Goal: Communication & Community: Answer question/provide support

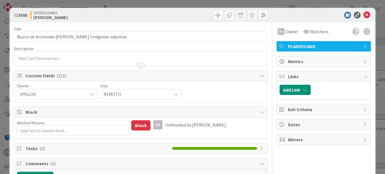
type textarea "x"
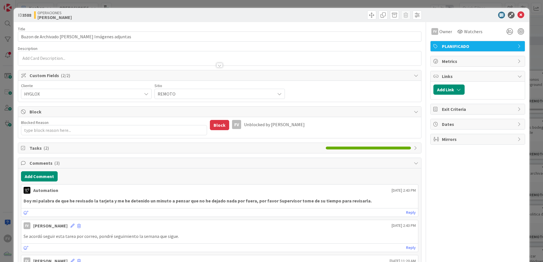
click at [39, 113] on span "Block" at bounding box center [220, 111] width 381 height 7
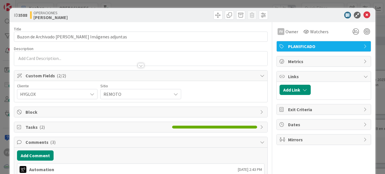
click at [49, 131] on div "Tasks ( 2 )" at bounding box center [140, 127] width 253 height 10
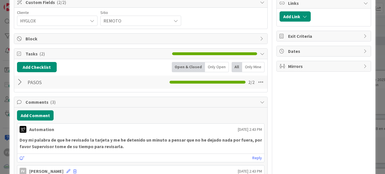
scroll to position [57, 0]
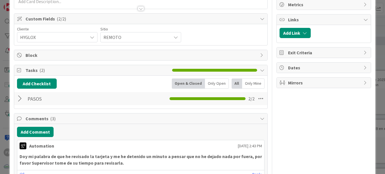
click at [22, 95] on div at bounding box center [20, 98] width 7 height 10
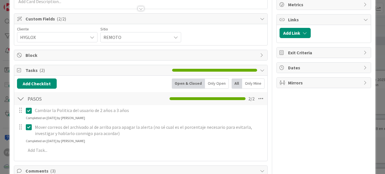
click at [28, 110] on icon at bounding box center [30, 110] width 9 height 7
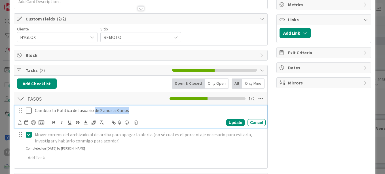
drag, startPoint x: 135, startPoint y: 110, endPoint x: 94, endPoint y: 110, distance: 40.9
click at [94, 110] on p "Cambiar la Politica del usuario de 2 años a 3 años" at bounding box center [149, 110] width 229 height 7
click at [31, 109] on icon at bounding box center [30, 110] width 9 height 7
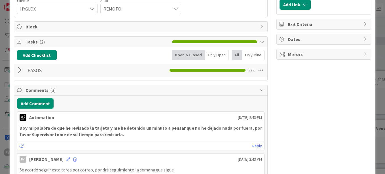
scroll to position [142, 0]
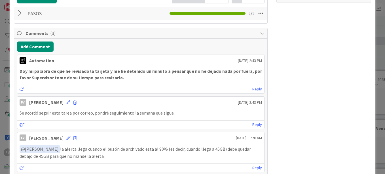
click at [8, 75] on div "ID 3588 OPERACIONES [PERSON_NAME] Title 51 / 128 Buzon de Archivado [PERSON_NAM…" at bounding box center [192, 87] width 385 height 174
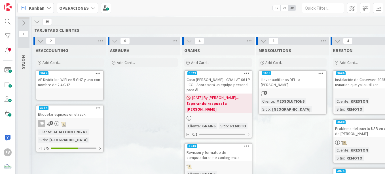
click at [62, 95] on div at bounding box center [69, 93] width 67 height 6
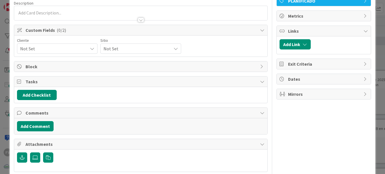
scroll to position [71, 0]
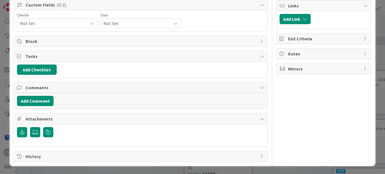
click at [85, 155] on span "History" at bounding box center [142, 156] width 232 height 7
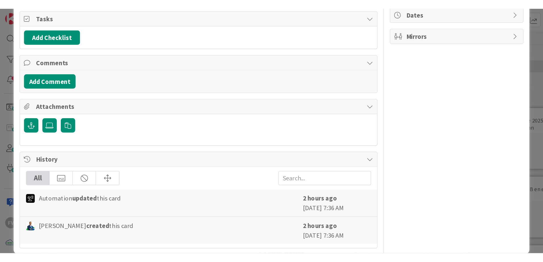
scroll to position [129, 0]
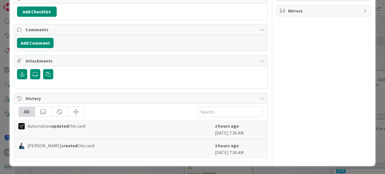
click at [376, 116] on div "ID 3647 OPERACIONES AEACCOUNTING Title 56 / 128 AE Dividir los WIFI en 5 GHZ y …" at bounding box center [192, 87] width 385 height 174
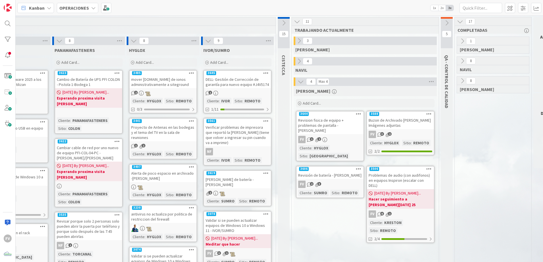
scroll to position [0, 378]
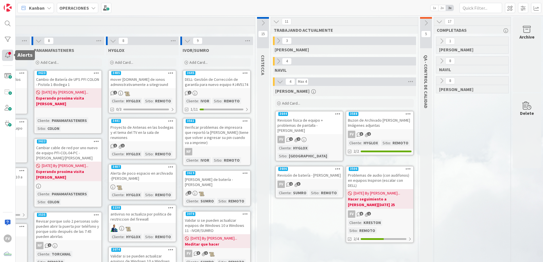
click at [7, 54] on div at bounding box center [7, 55] width 11 height 11
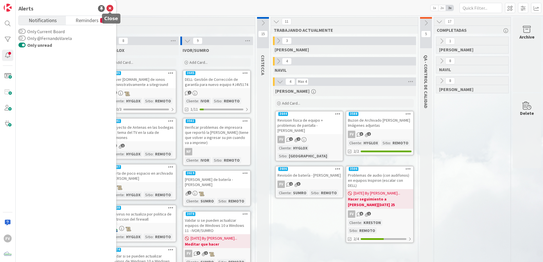
click at [110, 9] on icon at bounding box center [109, 8] width 7 height 7
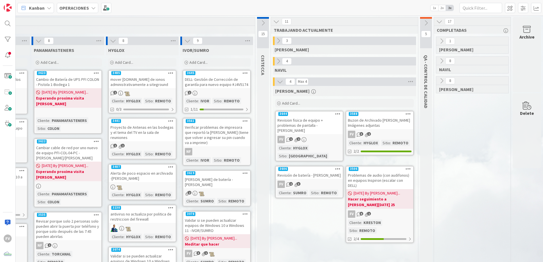
click at [310, 121] on div "Revision fisica de equipo + problemas de pantalla - [PERSON_NAME]" at bounding box center [309, 126] width 67 height 18
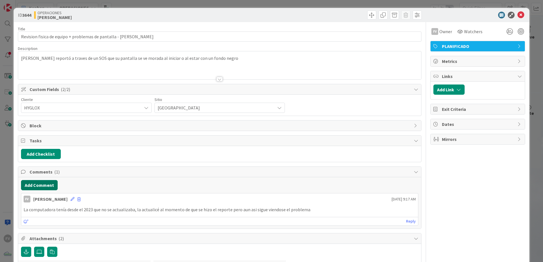
click at [37, 173] on button "Add Comment" at bounding box center [39, 185] width 37 height 10
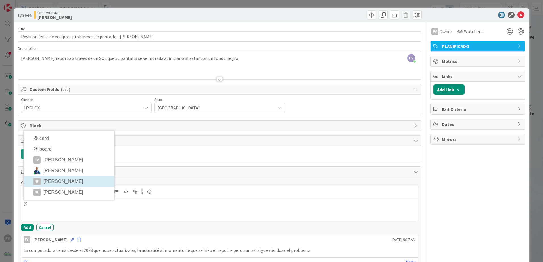
click at [47, 173] on li "NF [PERSON_NAME]" at bounding box center [69, 181] width 90 height 11
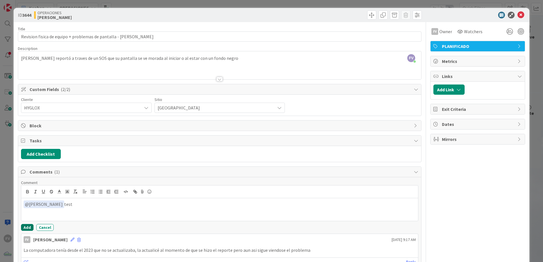
click at [24, 173] on button "Add" at bounding box center [27, 227] width 12 height 7
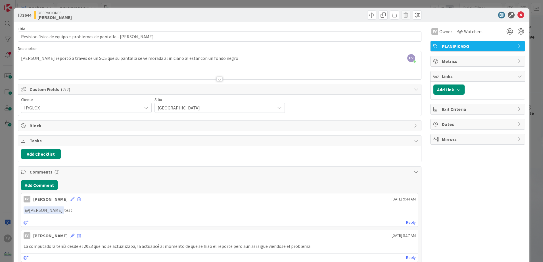
click at [11, 173] on div "ID 3644 OPERACIONES [PERSON_NAME] Title 63 / 128 Revision fisica de equipo + pr…" at bounding box center [271, 131] width 543 height 262
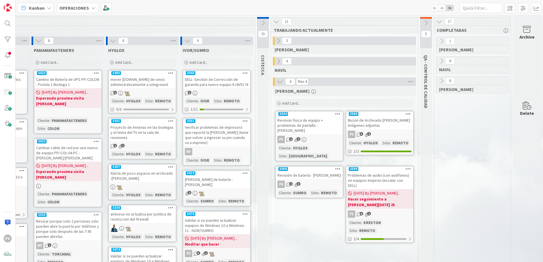
click at [385, 134] on div "FV 3 2" at bounding box center [379, 134] width 67 height 7
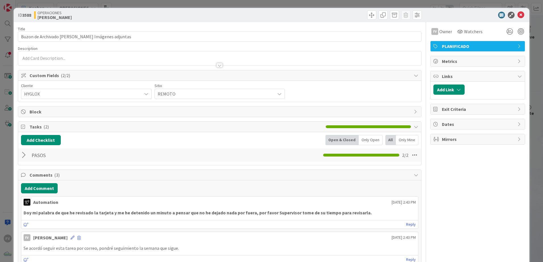
click at [26, 158] on div at bounding box center [24, 155] width 7 height 10
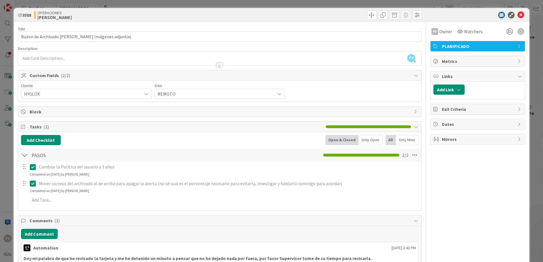
click at [31, 173] on icon at bounding box center [34, 183] width 9 height 7
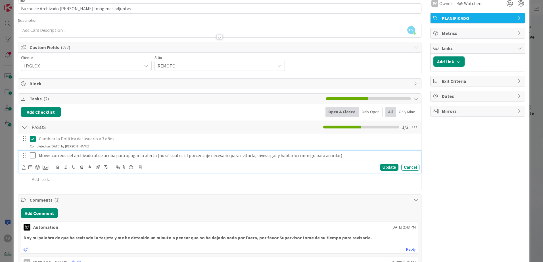
scroll to position [28, 0]
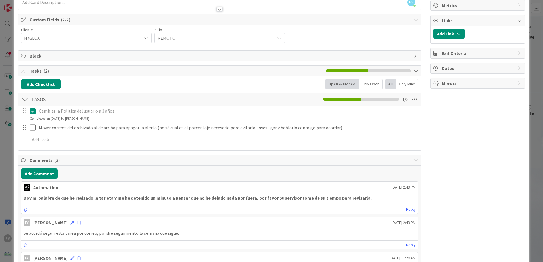
scroll to position [57, 0]
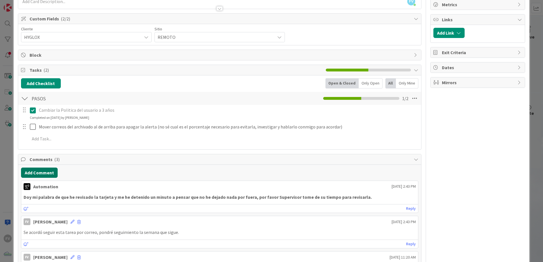
click at [53, 172] on button "Add Comment" at bounding box center [39, 173] width 37 height 10
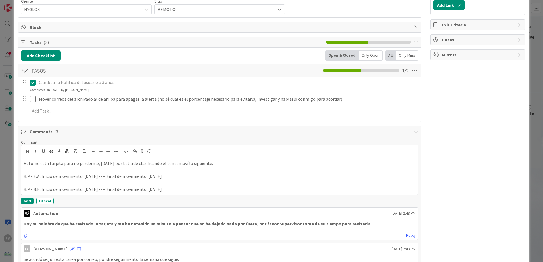
scroll to position [85, 0]
click at [188, 173] on p "B:P - B.E: Inicio de movimiento: [DATE] ---- Final de movimiento: [DATE]" at bounding box center [220, 189] width 392 height 7
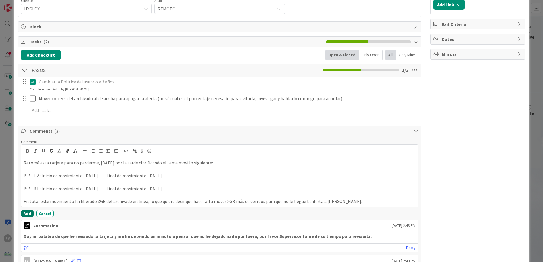
click at [26, 173] on button "Add" at bounding box center [27, 213] width 12 height 7
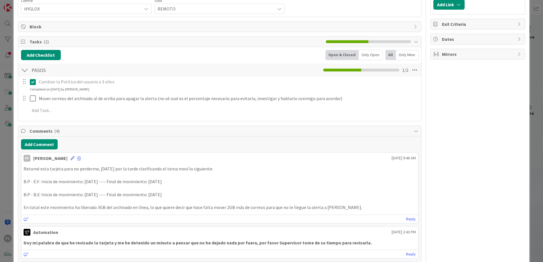
click at [70, 159] on icon at bounding box center [72, 158] width 4 height 4
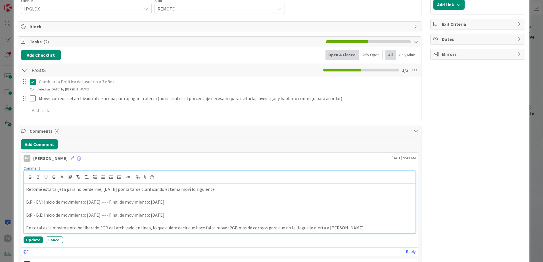
click at [212, 173] on p "Retomé esta tarjeta para no perderme, [DATE] por la tarde clarificando el tema …" at bounding box center [219, 189] width 387 height 7
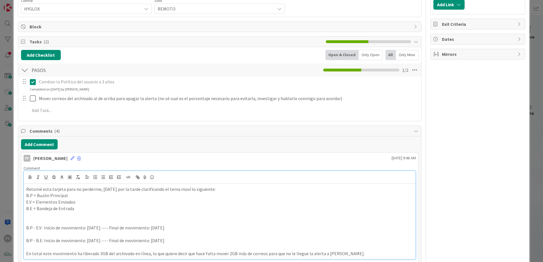
click at [56, 173] on p at bounding box center [219, 215] width 387 height 7
click at [58, 173] on p at bounding box center [219, 221] width 387 height 7
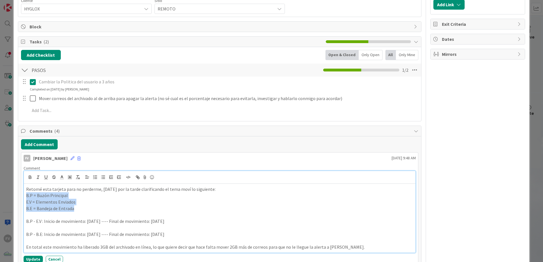
drag, startPoint x: 78, startPoint y: 209, endPoint x: 25, endPoint y: 198, distance: 54.3
click at [25, 173] on div "Retomé esta tarjeta para no perderme, [DATE] por la tarde clarificando el tema …" at bounding box center [219, 218] width 391 height 69
click at [32, 173] on icon "button" at bounding box center [30, 177] width 5 height 5
click at [86, 173] on p "B.E = Bandeja de Entrada" at bounding box center [219, 208] width 387 height 7
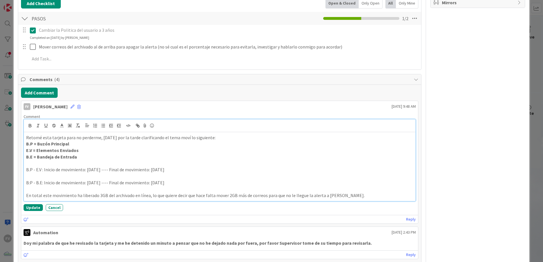
scroll to position [142, 0]
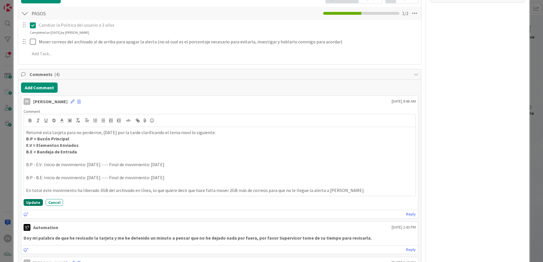
click at [32, 173] on button "Update" at bounding box center [33, 202] width 19 height 7
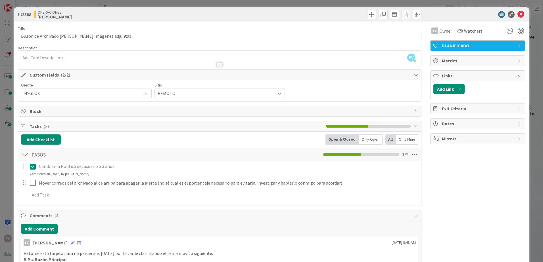
scroll to position [0, 0]
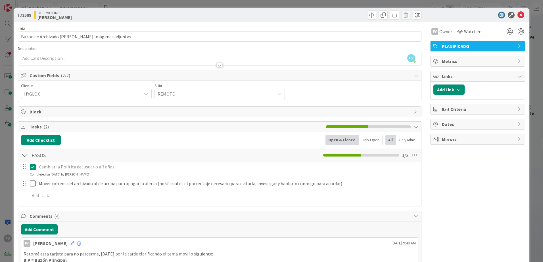
click at [385, 34] on div "ID 3588 OPERACIONES [PERSON_NAME] Title 51 / 128 Buzon de Archivado [PERSON_NAM…" at bounding box center [271, 131] width 543 height 262
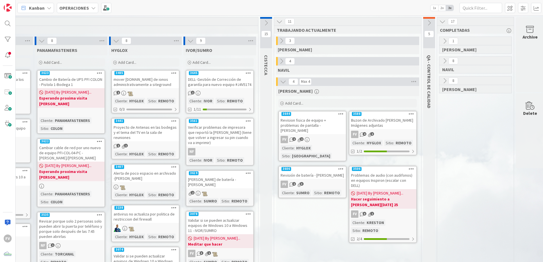
scroll to position [0, 378]
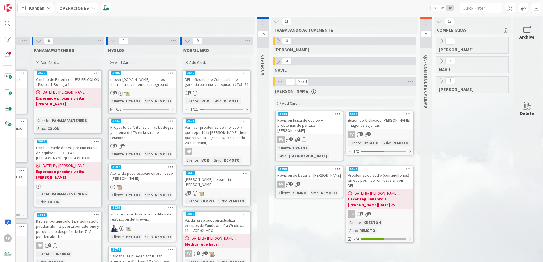
click at [314, 173] on div "Revisión de batería - [PERSON_NAME]" at bounding box center [309, 175] width 67 height 7
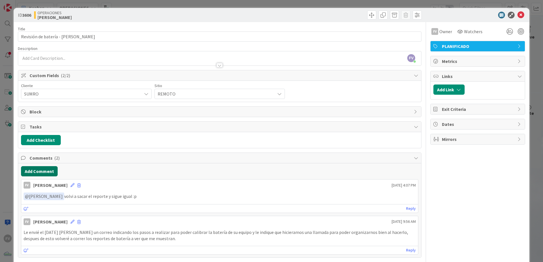
click at [37, 169] on button "Add Comment" at bounding box center [39, 171] width 37 height 10
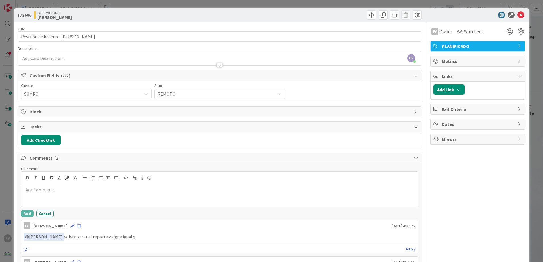
click at [56, 107] on div "Block" at bounding box center [219, 112] width 403 height 10
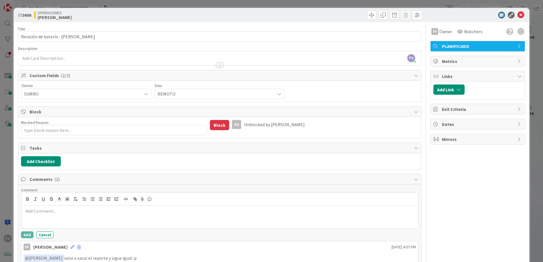
drag, startPoint x: 58, startPoint y: 137, endPoint x: 54, endPoint y: 131, distance: 7.6
click at [57, 136] on div "Blocked Reason 0 / 256 Block FV Unblocked by [PERSON_NAME]" at bounding box center [219, 127] width 403 height 21
click at [54, 130] on textarea "Blocked Reason" at bounding box center [114, 130] width 186 height 10
type textarea "x"
type textarea "B"
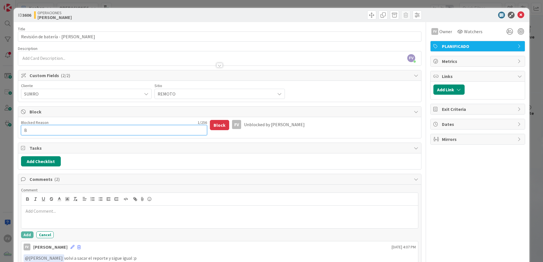
type textarea "x"
type textarea "Bu"
type textarea "x"
type textarea "Bus"
type textarea "x"
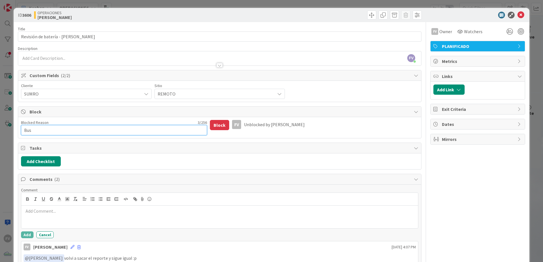
type textarea "Busc"
type textarea "x"
type textarea "Busca"
type textarea "x"
type textarea "Buscar"
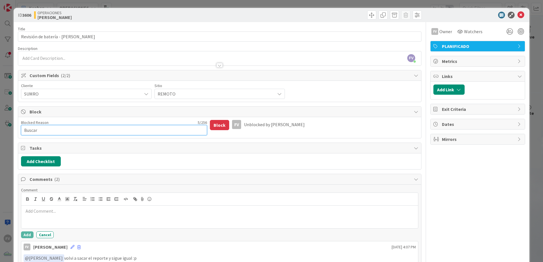
type textarea "x"
type textarea "Buscar"
type textarea "x"
type textarea "Buscar ba"
type textarea "x"
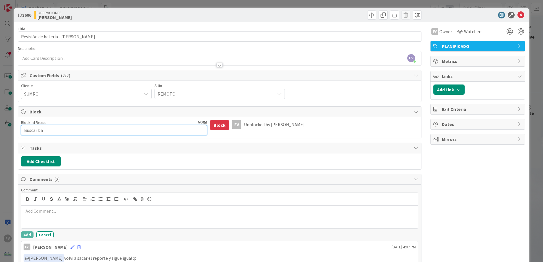
type textarea "Buscar bat"
type textarea "x"
type textarea "Buscar bater"
type textarea "x"
type textarea "Buscar baterí"
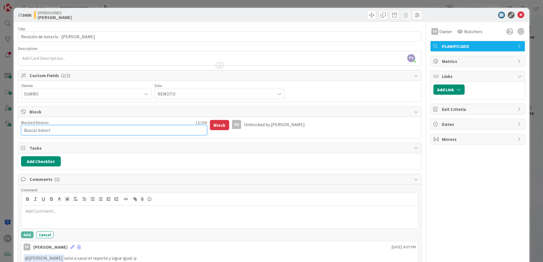
type textarea "x"
type textarea "Buscar batería"
type textarea "x"
type textarea "Buscar batería"
type textarea "x"
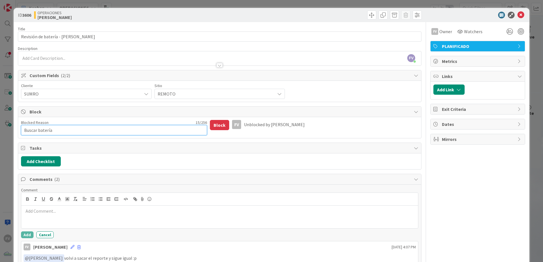
type textarea "Buscar batería y"
type textarea "x"
type textarea "Buscar batería y"
type textarea "x"
type textarea "Buscar batería y e"
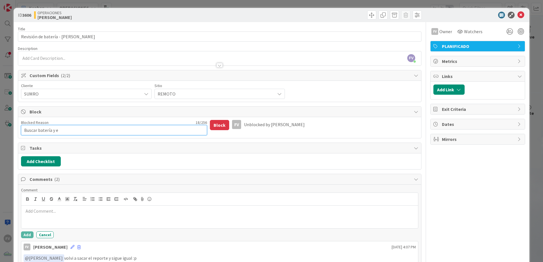
type textarea "x"
type textarea "Buscar batería y en"
type textarea "x"
type textarea "Buscar batería y env"
type textarea "x"
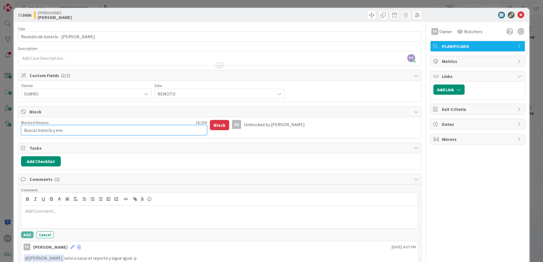
type textarea "Buscar batería y envi"
type textarea "x"
type textarea "Buscar batería y envia"
type textarea "x"
type textarea "Buscar batería y enviar"
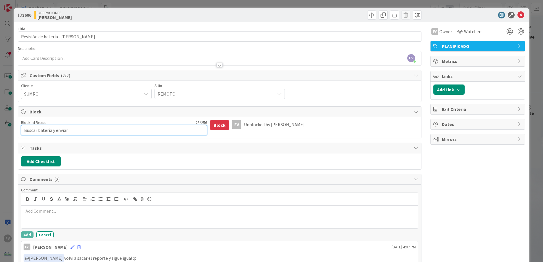
type textarea "x"
type textarea "Buscar batería y enviar"
type textarea "x"
type textarea "Buscar batería y enviar c"
type textarea "x"
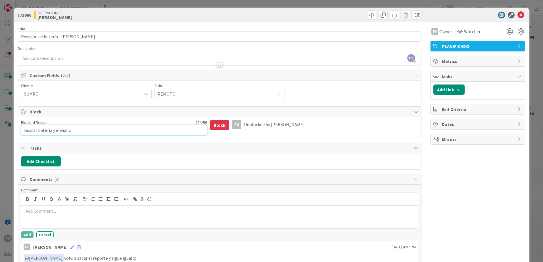
type textarea "Buscar batería y enviar co"
type textarea "x"
type textarea "Buscar batería y enviar coti"
type textarea "x"
type textarea "Buscar batería y enviar cotiz"
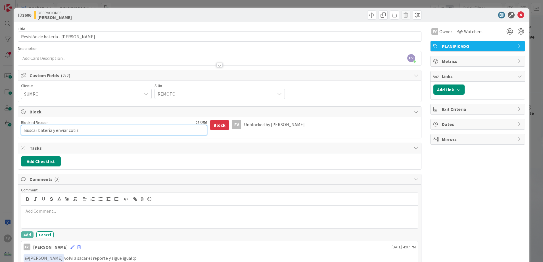
type textarea "x"
type textarea "Buscar batería y enviar cotiza"
type textarea "x"
type textarea "Buscar batería y enviar cotizac"
type textarea "x"
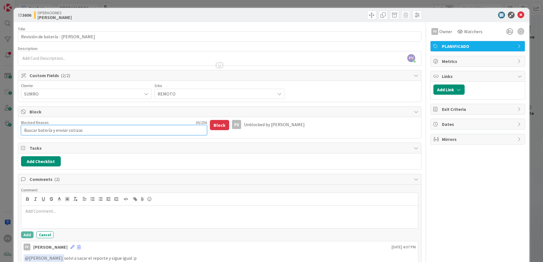
type textarea "Buscar batería y enviar cotizaci"
type textarea "x"
type textarea "[PERSON_NAME] batería y enviar cotizació"
type textarea "x"
type textarea "Buscar batería y enviar cotización"
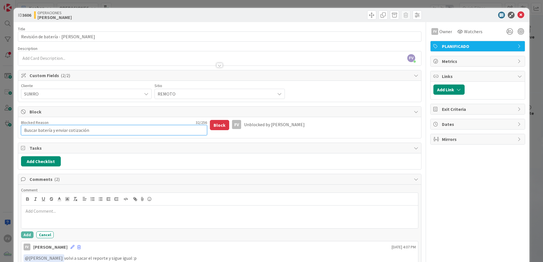
type textarea "x"
type textarea "Buscar batería y enviar cotización"
type textarea "x"
type textarea "Buscar batería y enviar cotización al"
type textarea "x"
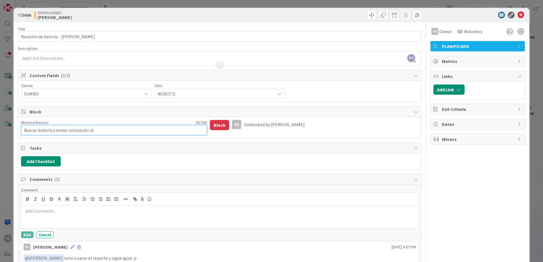
type textarea "Buscar batería y enviar cotización al"
type textarea "x"
type textarea "Buscar batería y enviar cotización al b"
type textarea "x"
type textarea "Buscar batería y enviar cotización al bo"
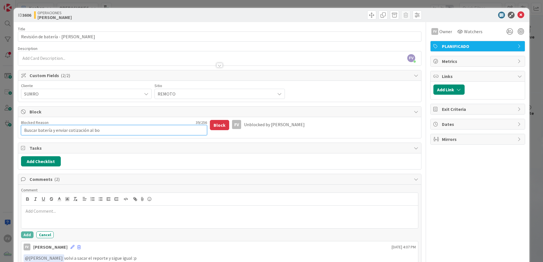
type textarea "x"
type textarea "Buscar batería y enviar cotización al bos"
type textarea "x"
type textarea "Buscar batería y enviar cotización al boss"
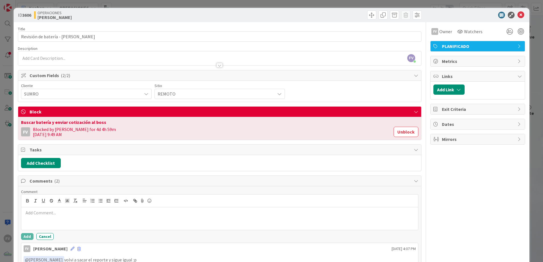
click at [6, 113] on div "ID 3606 OPERACIONES [PERSON_NAME] Title 33 / 128 Revisión de batería - [PERSON_…" at bounding box center [271, 131] width 543 height 262
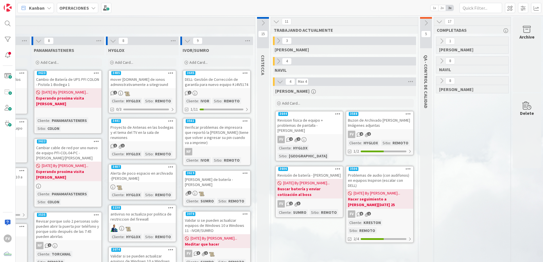
click at [325, 130] on link "3644 Revision fisica de equipo + problemas de pantalla - [PERSON_NAME] FV 2 2 C…" at bounding box center [309, 136] width 68 height 51
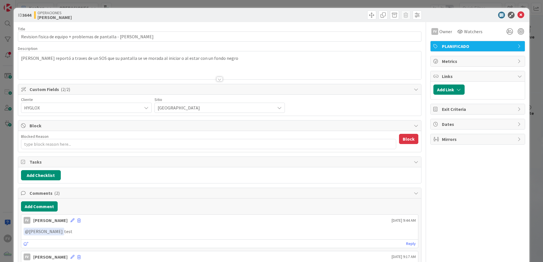
click at [385, 57] on div "ID 3644 OPERACIONES [PERSON_NAME] Title 63 / 128 Revision fisica de equipo + pr…" at bounding box center [271, 131] width 543 height 262
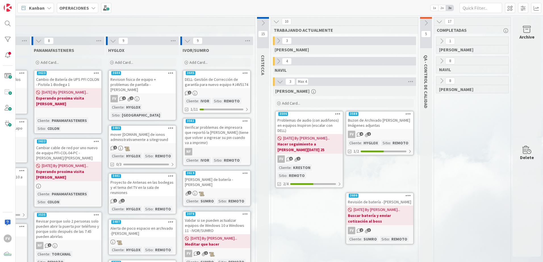
click at [151, 95] on div "FV 2 2" at bounding box center [142, 98] width 67 height 7
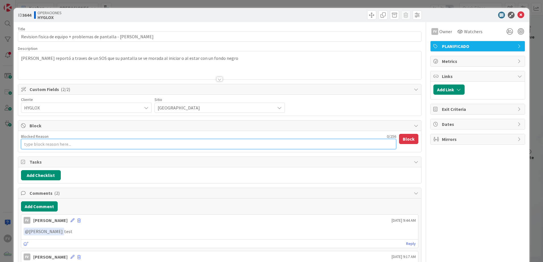
click at [48, 142] on textarea "Blocked Reason" at bounding box center [208, 144] width 375 height 10
type textarea "x"
type textarea "d"
type textarea "x"
type textarea "da"
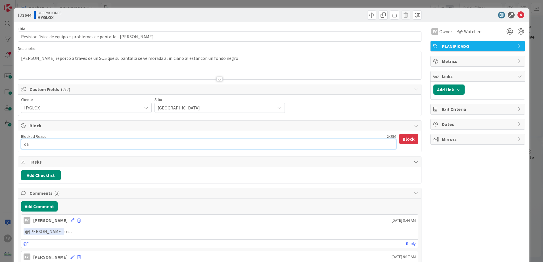
type textarea "x"
type textarea "dap"
type textarea "x"
type textarea "dapn"
type textarea "x"
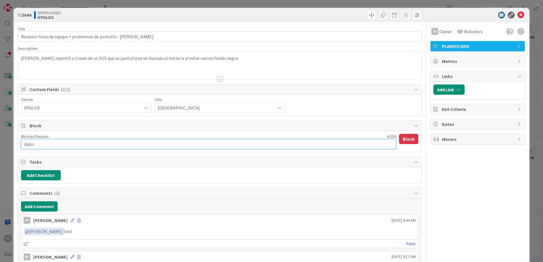
type textarea "dapne"
type textarea "x"
type textarea "dapne"
type textarea "x"
type textarea "dapne"
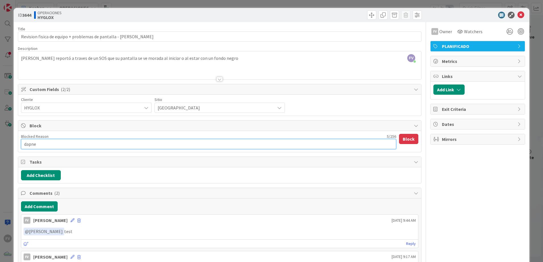
type textarea "x"
type textarea "dapn"
type textarea "x"
type textarea "dap"
type textarea "x"
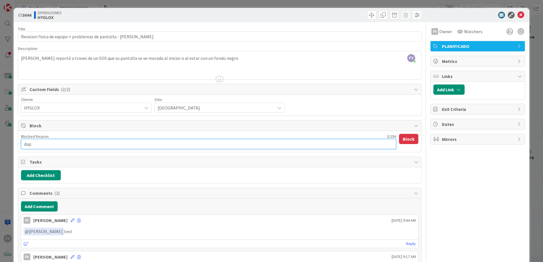
type textarea "[PERSON_NAME]"
type textarea "x"
type textarea "daphn"
type textarea "x"
type textarea "[PERSON_NAME]"
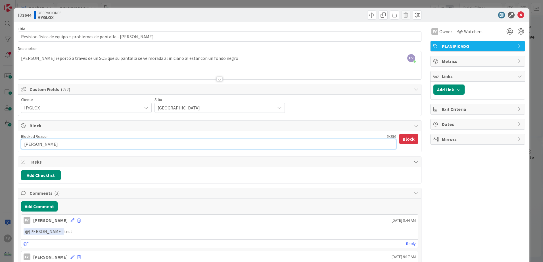
type textarea "x"
type textarea "[PERSON_NAME]"
type textarea "x"
type textarea "[PERSON_NAME] e"
type textarea "x"
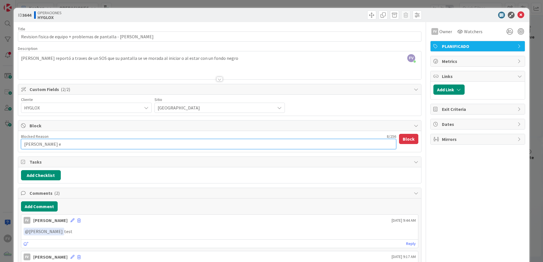
type textarea "[PERSON_NAME] es"
type textarea "x"
type textarea "[PERSON_NAME] est"
type textarea "x"
type textarea "[PERSON_NAME] estar"
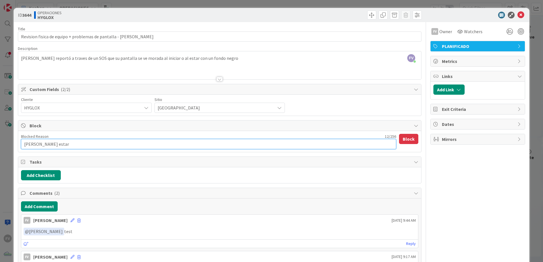
type textarea "x"
type textarea "[PERSON_NAME] estara"
type textarea "x"
type textarea "[PERSON_NAME] estara"
type textarea "x"
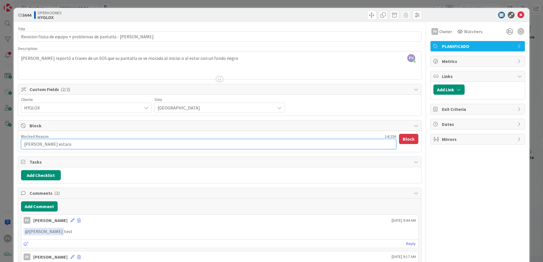
type textarea "[PERSON_NAME] estara e"
type textarea "x"
type textarea "[PERSON_NAME] estara en"
type textarea "x"
type textarea "[PERSON_NAME] estara en"
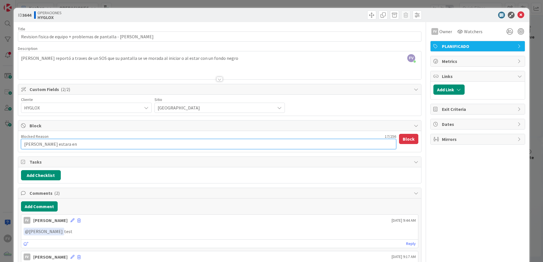
type textarea "x"
type textarea "[PERSON_NAME] estara en l"
type textarea "x"
type textarea "[PERSON_NAME] estara en la"
type textarea "x"
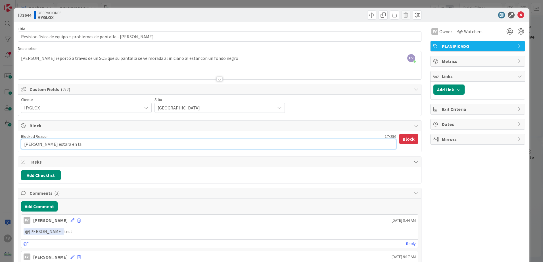
type textarea "[PERSON_NAME] estara en la"
type textarea "x"
type textarea "[PERSON_NAME] estara en la o"
type textarea "x"
type textarea "[PERSON_NAME] estara en la of"
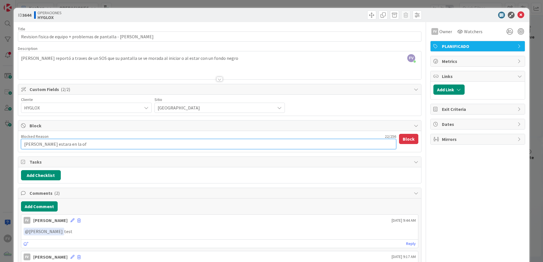
type textarea "x"
type textarea "[PERSON_NAME] estara en la ofi"
type textarea "x"
type textarea "[PERSON_NAME] estara en la ofic"
type textarea "x"
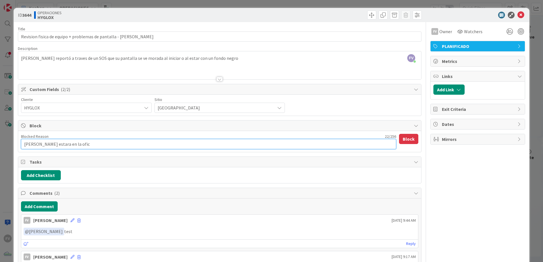
type textarea "[PERSON_NAME] estara en la ofici"
type textarea "x"
type textarea "[PERSON_NAME] estara en la oficin"
type textarea "x"
type textarea "[PERSON_NAME] estara en la oficina"
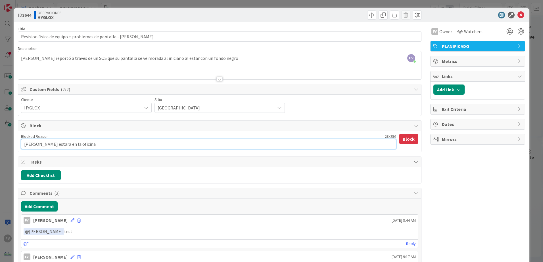
type textarea "x"
type textarea "[PERSON_NAME] estara en la oficina e"
type textarea "x"
type textarea "[PERSON_NAME] estara en la oficina el"
type textarea "x"
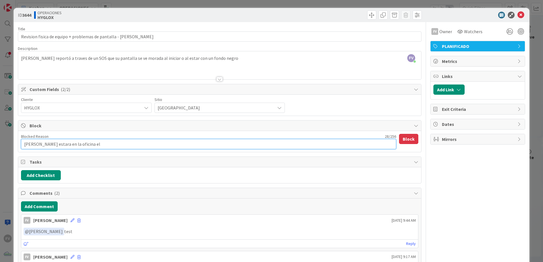
type textarea "[PERSON_NAME] estara en la oficina el"
type textarea "x"
type textarea "[PERSON_NAME] estara en la oficina el j"
type textarea "x"
type textarea "[PERSON_NAME] estara en la oficina el ju"
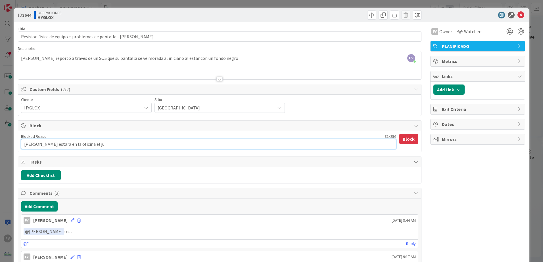
type textarea "x"
type textarea "[PERSON_NAME] estara en la oficina el [DEMOGRAPHIC_DATA]"
type textarea "x"
type textarea "[PERSON_NAME] estara en la oficina el juev"
type textarea "x"
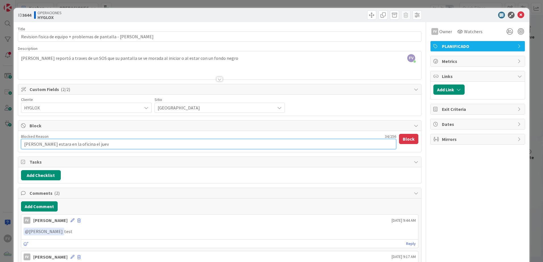
type textarea "[PERSON_NAME] estara en la oficina el jueve"
type textarea "x"
type textarea "[PERSON_NAME] estara en la oficina el [DATE]"
type textarea "x"
type textarea "[PERSON_NAME] estara en la oficina el [DATE]"
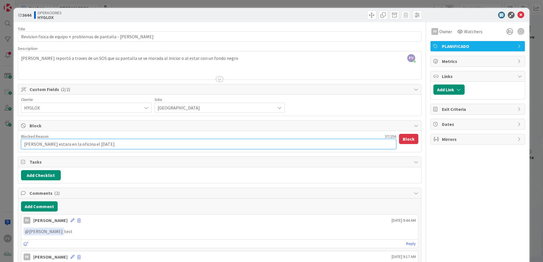
type textarea "x"
type textarea "[PERSON_NAME] estara en la oficina el [DATE] d"
type textarea "x"
type textarea "[PERSON_NAME] estara en la oficina el [DATE] de"
type textarea "x"
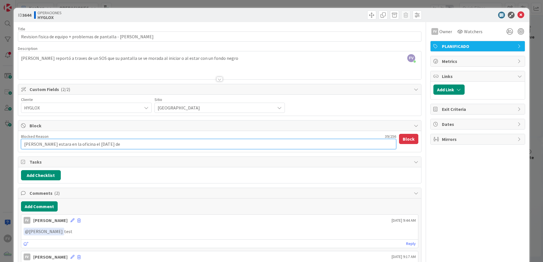
type textarea "[PERSON_NAME] estara en la oficina el [DATE] de"
type textarea "x"
type textarea "[PERSON_NAME] estara en la oficina el [DATE] de e"
type textarea "x"
type textarea "[PERSON_NAME] estara en la oficina el [DATE] de es"
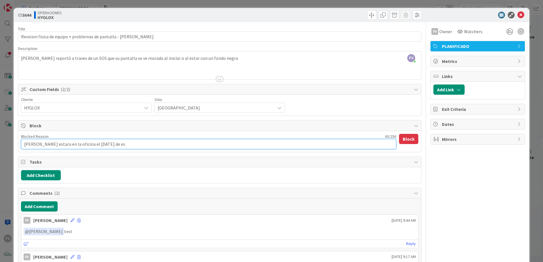
type textarea "x"
type textarea "[PERSON_NAME] estara en la oficina el [DATE] de est"
type textarea "x"
type textarea "[PERSON_NAME] estara en la oficina el [DATE] de esta"
type textarea "x"
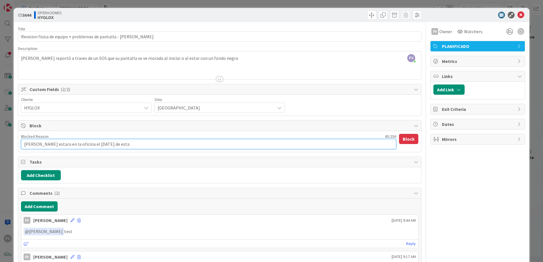
type textarea "[PERSON_NAME] estara en la oficina el [DATE] de esta"
type textarea "x"
type textarea "[PERSON_NAME] estara en la oficina el [DATE] de esta s"
type textarea "x"
type textarea "[PERSON_NAME] estara en la oficina el [DATE] de esta se"
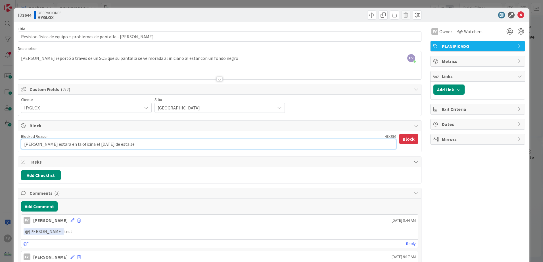
type textarea "x"
type textarea "[PERSON_NAME] estara en la oficina el [DATE] de esta sem"
type textarea "x"
type textarea "[PERSON_NAME] estara en la oficina el [DATE] de esta seman"
type textarea "x"
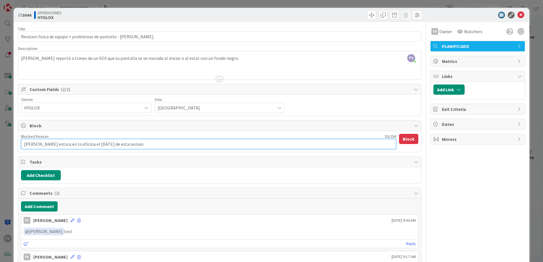
type textarea "[PERSON_NAME] estara en la oficina el [DATE] de esta semana"
type textarea "x"
type textarea "[PERSON_NAME] estara en la oficina el [DATE] de esta semana,"
type textarea "x"
type textarea "[PERSON_NAME] estara en la oficina el [DATE] de esta semana, p"
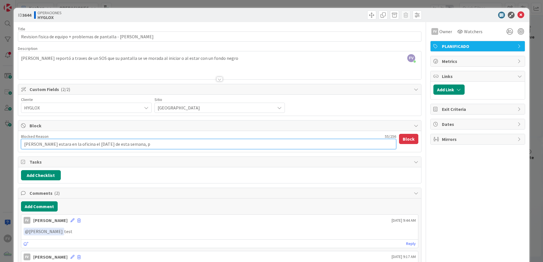
type textarea "x"
type textarea "[PERSON_NAME] estara en la oficina el [DATE] de esta semana,"
type textarea "x"
type textarea "[PERSON_NAME] estara en la oficina el [DATE] de esta semana, p"
type textarea "x"
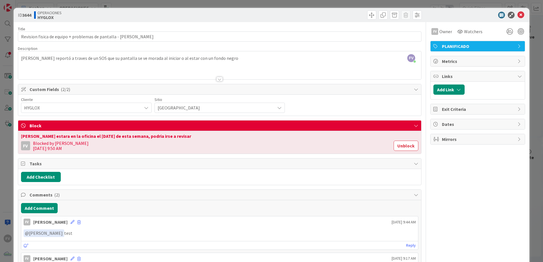
click at [385, 119] on div "ID 3644 OPERACIONES HYGLOX Title 63 / 128 Revision fisica de equipo + problemas…" at bounding box center [271, 131] width 543 height 262
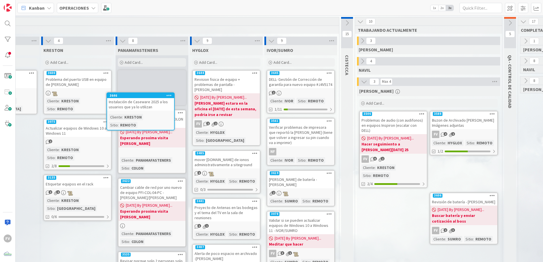
scroll to position [0, 284]
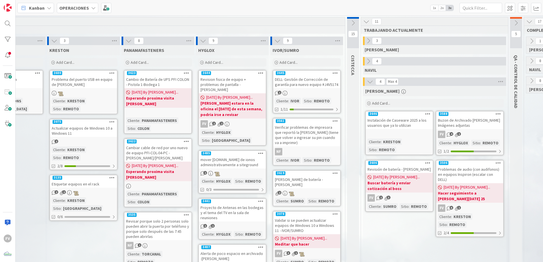
click at [385, 132] on div at bounding box center [399, 134] width 67 height 6
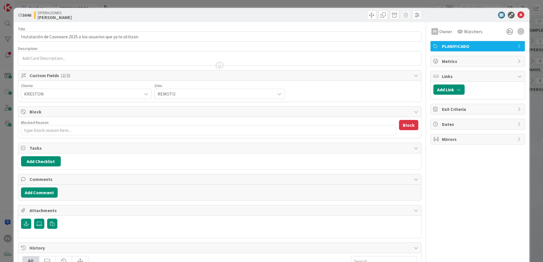
click at [74, 110] on span "Block" at bounding box center [220, 111] width 381 height 7
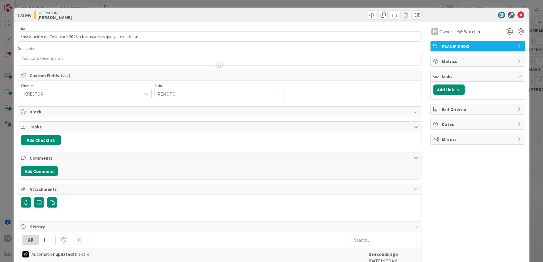
click at [90, 76] on span "Custom Fields ( 2/2 )" at bounding box center [220, 75] width 381 height 7
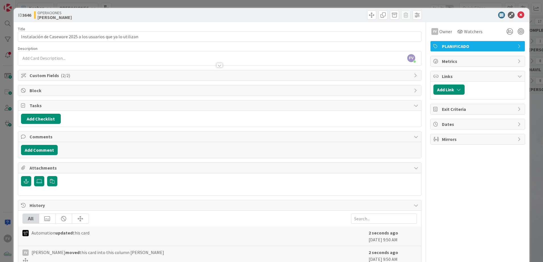
click at [73, 108] on span "Tasks" at bounding box center [220, 105] width 381 height 7
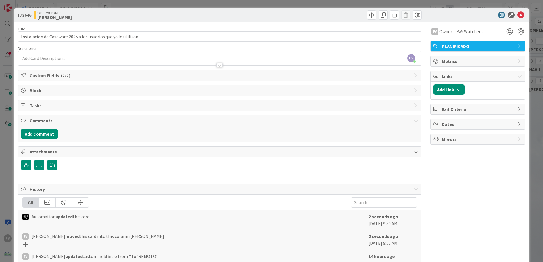
click at [75, 120] on span "Comments" at bounding box center [220, 120] width 381 height 7
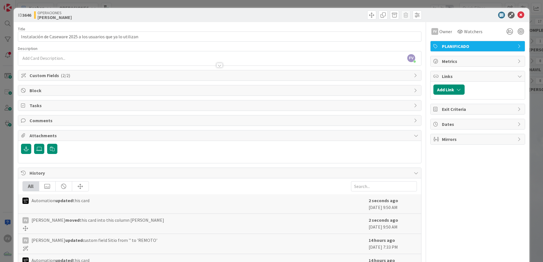
click at [75, 136] on span "Attachments" at bounding box center [220, 135] width 381 height 7
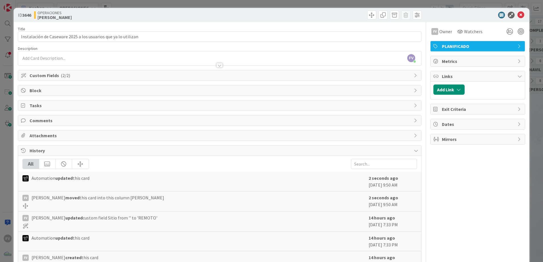
click at [76, 151] on span "History" at bounding box center [220, 150] width 381 height 7
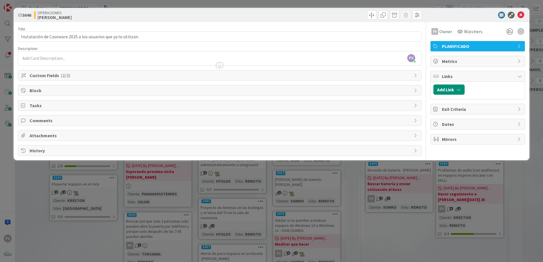
click at [385, 49] on span "PLANIFICADO" at bounding box center [478, 46] width 73 height 7
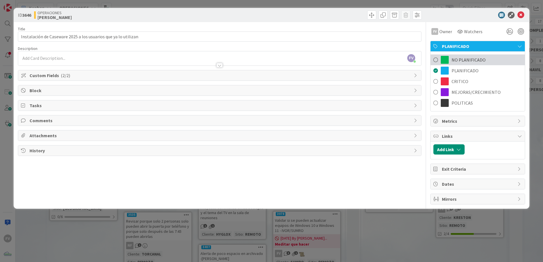
click at [385, 61] on span "NO PLANIFICADO" at bounding box center [468, 59] width 34 height 7
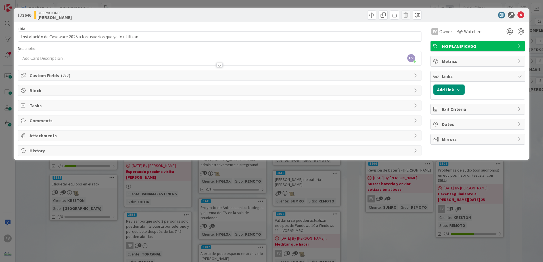
click at [332, 74] on span "Custom Fields ( 2/2 )" at bounding box center [220, 75] width 381 height 7
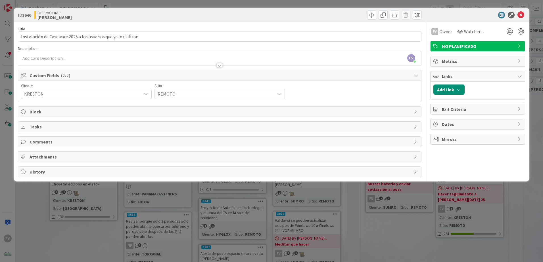
click at [287, 78] on span "Custom Fields ( 2/2 )" at bounding box center [220, 75] width 381 height 7
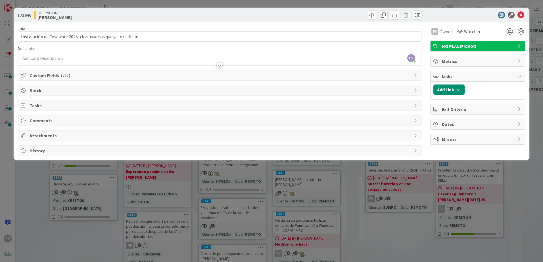
click at [156, 91] on span "Block" at bounding box center [220, 90] width 381 height 7
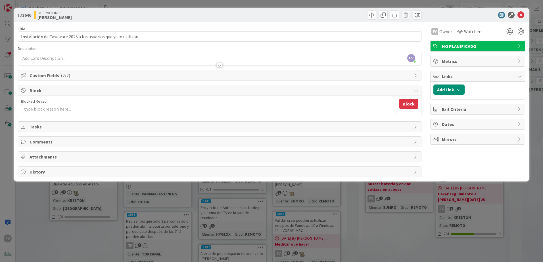
click at [156, 91] on span "Block" at bounding box center [220, 90] width 381 height 7
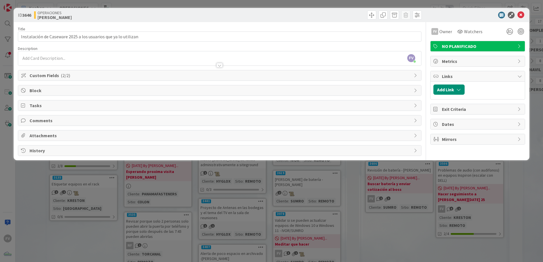
click at [139, 173] on div "ID 3646 OPERACIONES [PERSON_NAME] Title 62 / 128 Instalación de Caseware 2025 a…" at bounding box center [271, 131] width 543 height 262
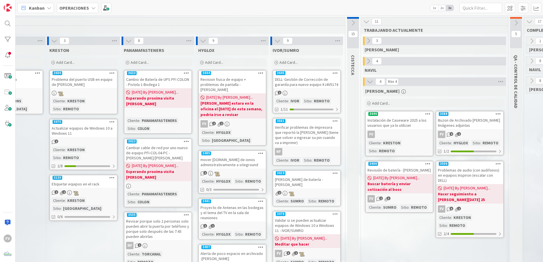
click at [385, 131] on div "FV" at bounding box center [399, 134] width 67 height 7
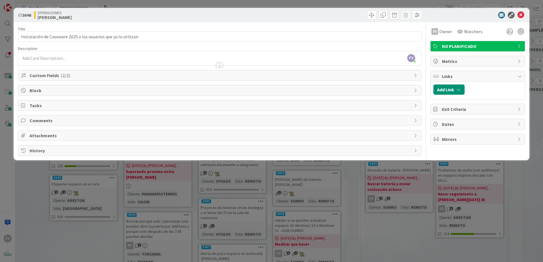
click at [40, 106] on span "Tasks" at bounding box center [220, 105] width 381 height 7
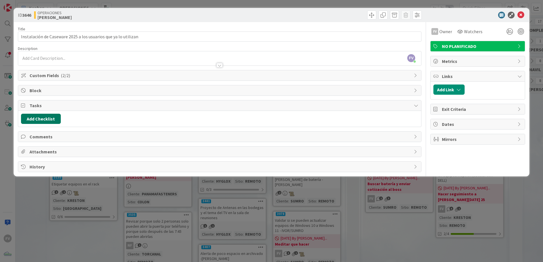
click at [49, 121] on button "Add Checklist" at bounding box center [41, 119] width 40 height 10
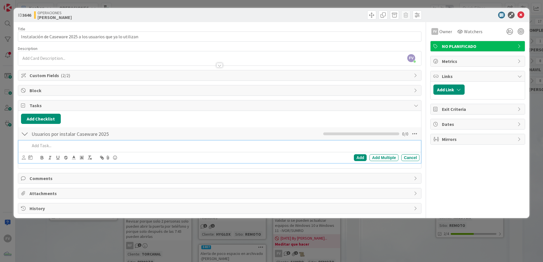
click at [100, 148] on p at bounding box center [223, 145] width 387 height 7
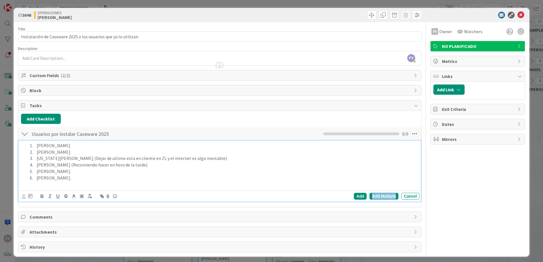
click at [381, 173] on div "Add Multiple" at bounding box center [383, 196] width 29 height 7
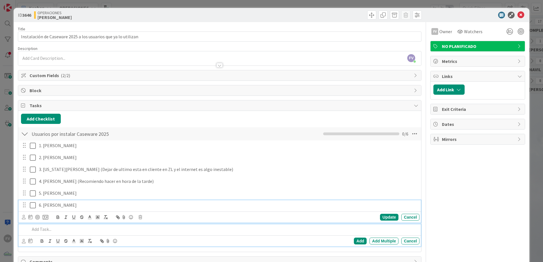
click at [44, 173] on p "6. [PERSON_NAME]" at bounding box center [228, 205] width 378 height 7
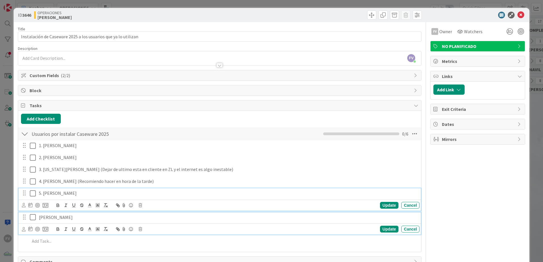
click at [43, 173] on p "5. [PERSON_NAME]" at bounding box center [228, 193] width 378 height 7
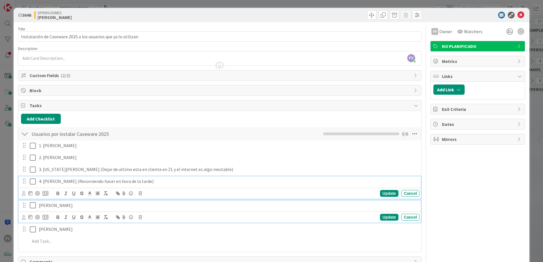
click at [43, 173] on p "4. [PERSON_NAME] (Recomiendo hacer en hora de la tarde)" at bounding box center [228, 181] width 378 height 7
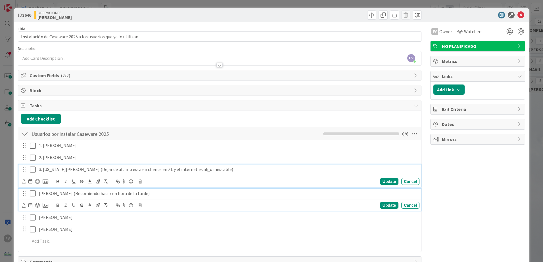
click at [43, 169] on p "3. [US_STATE][PERSON_NAME] (Dejar de ultimo esta en cliente en ZL y el internet…" at bounding box center [228, 169] width 378 height 7
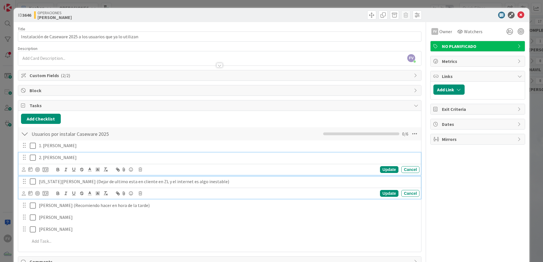
click at [43, 157] on p "2. [PERSON_NAME]" at bounding box center [228, 157] width 378 height 7
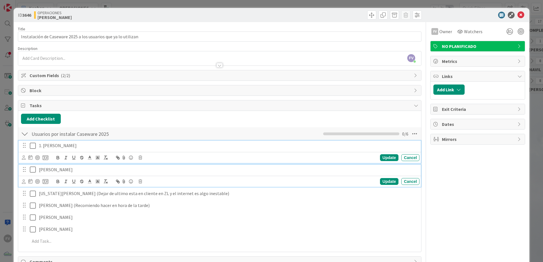
click at [43, 148] on p "1. [PERSON_NAME]" at bounding box center [228, 145] width 378 height 7
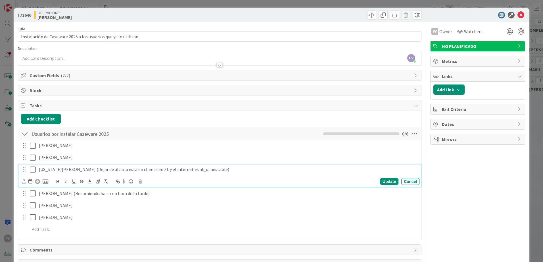
click at [135, 171] on p "[US_STATE][PERSON_NAME] (Dejar de ultimo esta en cliente en ZL y el internet es…" at bounding box center [228, 169] width 378 height 7
click at [122, 173] on div "[PERSON_NAME] (Recomiendo hacer en hora de la tarde)" at bounding box center [228, 182] width 383 height 10
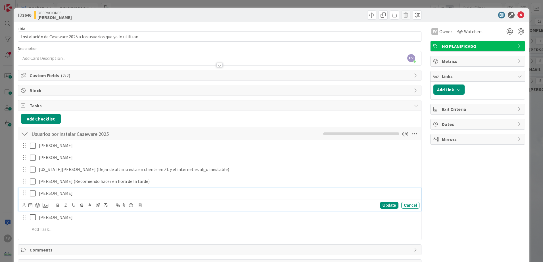
click at [104, 173] on p "[PERSON_NAME]" at bounding box center [228, 193] width 378 height 7
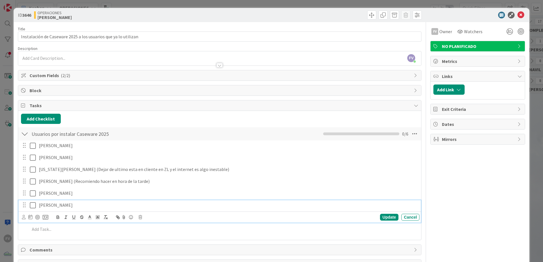
click at [102, 173] on p "[PERSON_NAME]" at bounding box center [228, 205] width 378 height 7
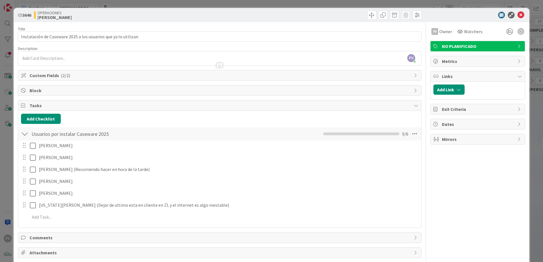
click at [385, 77] on span "Links" at bounding box center [478, 76] width 73 height 7
click at [385, 96] on div "ID 3646 OPERACIONES [PERSON_NAME] Title 62 / 128 Instalación de Caseware 2025 a…" at bounding box center [271, 131] width 543 height 262
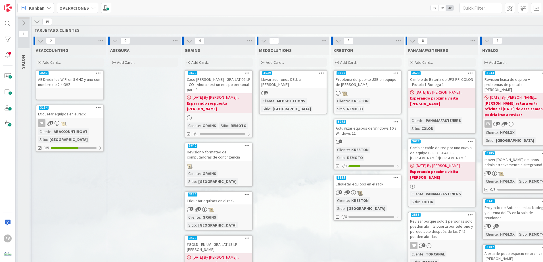
click at [40, 21] on icon at bounding box center [37, 21] width 6 height 6
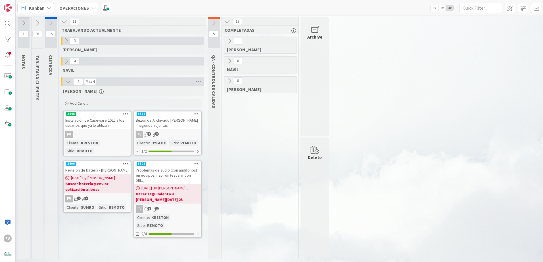
click at [314, 100] on div "Archive" at bounding box center [314, 76] width 28 height 119
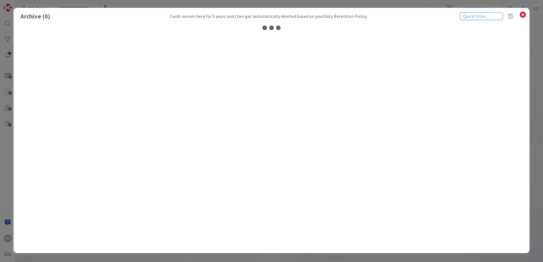
click at [385, 16] on input "text" at bounding box center [481, 15] width 43 height 7
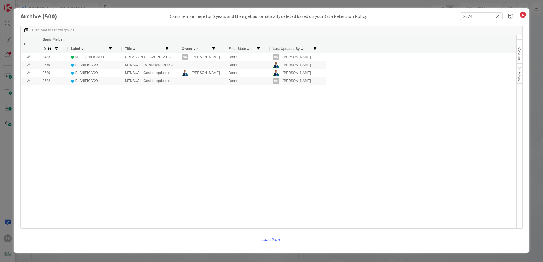
click at [178, 49] on div at bounding box center [178, 48] width 2 height 9
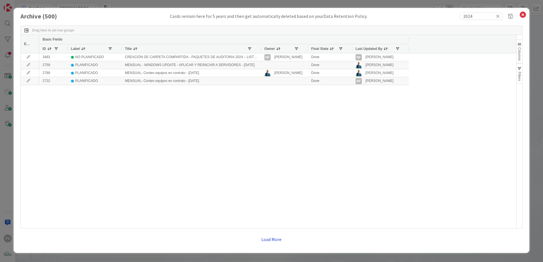
click at [275, 173] on button "Load More" at bounding box center [271, 239] width 28 height 10
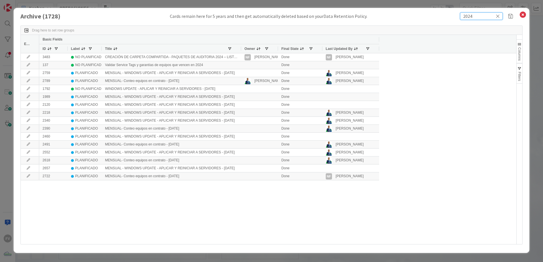
drag, startPoint x: 488, startPoint y: 15, endPoint x: 410, endPoint y: 23, distance: 79.0
click at [385, 22] on div "Archive ( 1728 ) Cards remain here for 5 years and then get automatically delet…" at bounding box center [271, 130] width 515 height 245
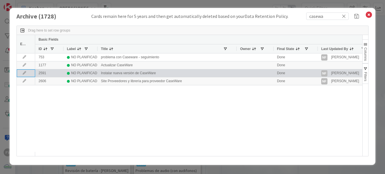
click at [26, 73] on icon at bounding box center [24, 72] width 9 height 3
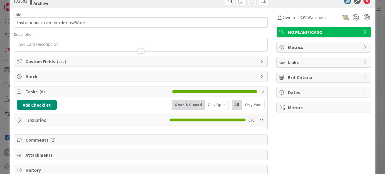
scroll to position [28, 0]
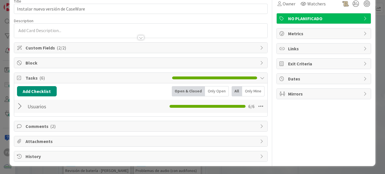
click at [35, 126] on span "Comments ( 2 )" at bounding box center [142, 126] width 232 height 7
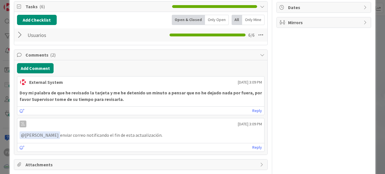
scroll to position [113, 0]
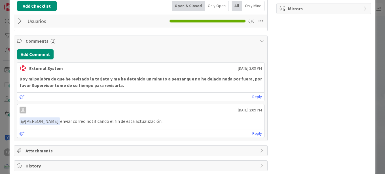
click at [47, 39] on span "Comments ( 2 )" at bounding box center [142, 40] width 232 height 7
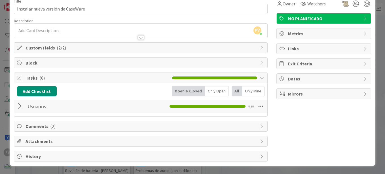
click at [21, 105] on div at bounding box center [20, 106] width 7 height 10
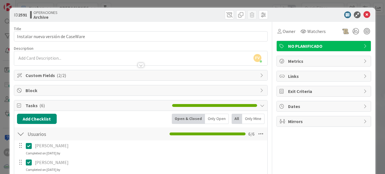
scroll to position [0, 0]
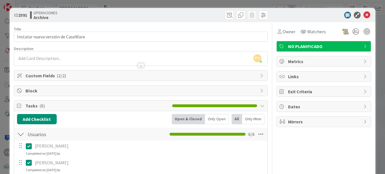
click at [22, 135] on div at bounding box center [20, 134] width 7 height 10
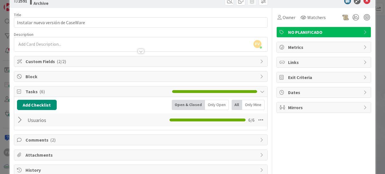
scroll to position [28, 0]
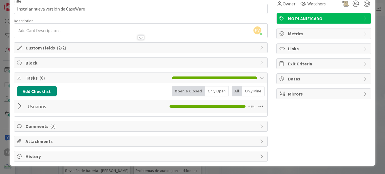
click at [69, 129] on div "Comments ( 2 )" at bounding box center [140, 126] width 253 height 10
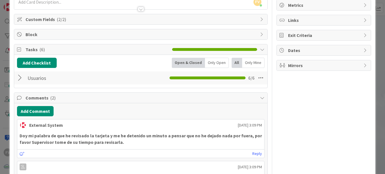
scroll to position [85, 0]
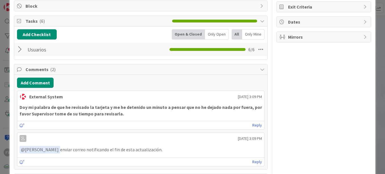
click at [14, 50] on div "Usuarios Checklist Name 8 / 64 Usuarios 6 / 6" at bounding box center [140, 49] width 253 height 13
click at [16, 50] on div "Usuarios Checklist Name 8 / 64 Usuarios 6 / 6" at bounding box center [140, 49] width 253 height 13
click at [19, 51] on div at bounding box center [20, 49] width 7 height 10
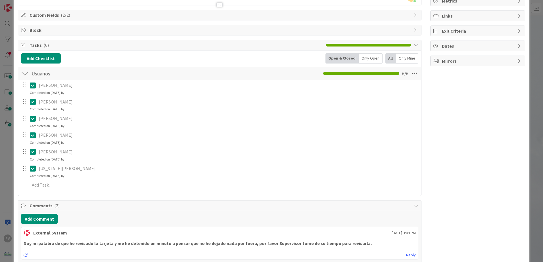
scroll to position [0, 0]
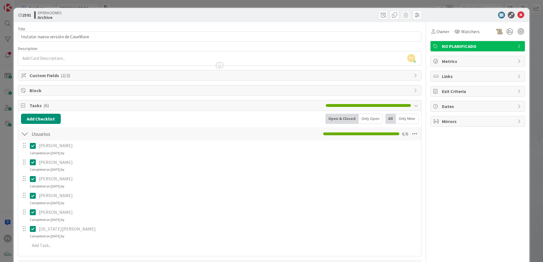
click at [12, 115] on div "ID 2591 OPERACIONES Archive Title 34 / 128 Instalar nueva versión de CaseWare D…" at bounding box center [271, 131] width 543 height 262
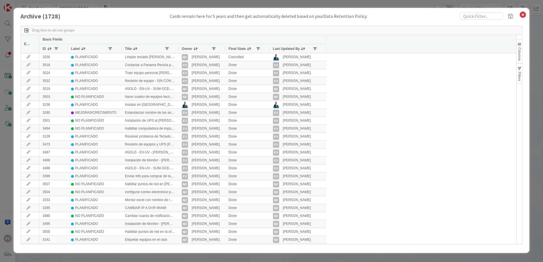
click at [385, 16] on div "Archive ( 1728 ) Cards remain here for 5 years and then get automatically delet…" at bounding box center [271, 131] width 543 height 262
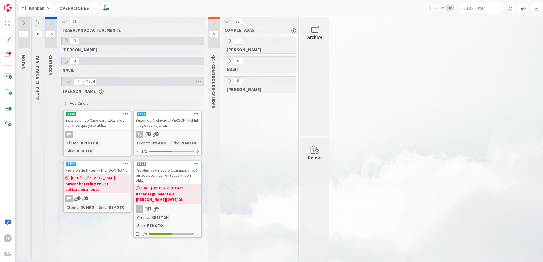
click at [104, 139] on link "3646 Instalación de Caseware 2025 a los usuarios que ya lo utilizan FV Cliente …" at bounding box center [97, 133] width 68 height 45
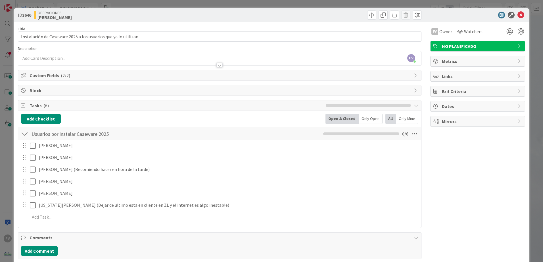
click at [70, 60] on div at bounding box center [219, 63] width 403 height 6
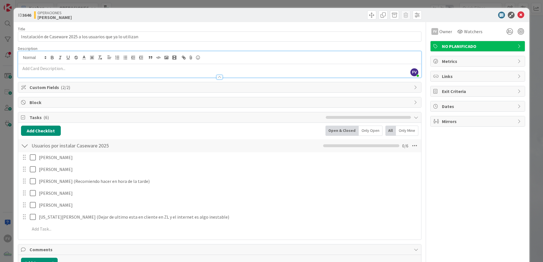
click at [58, 71] on p at bounding box center [219, 68] width 397 height 7
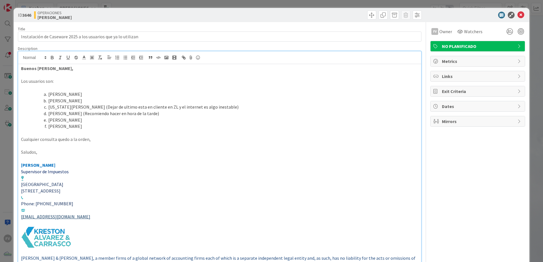
click at [385, 20] on div "ID 3646 OPERACIONES [PERSON_NAME]" at bounding box center [271, 15] width 515 height 14
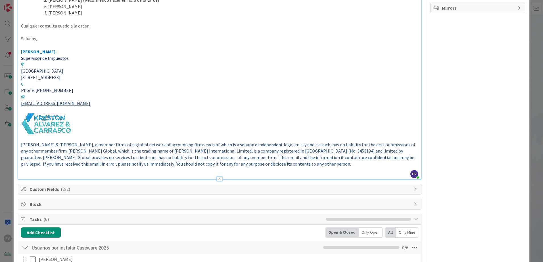
click at [217, 173] on div at bounding box center [219, 179] width 6 height 5
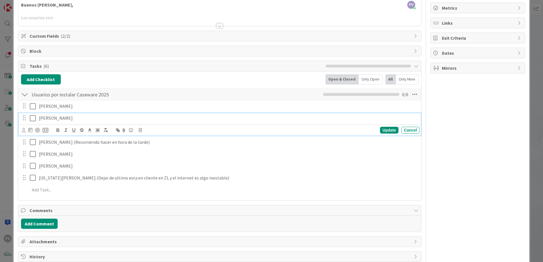
click at [32, 119] on icon at bounding box center [34, 118] width 9 height 7
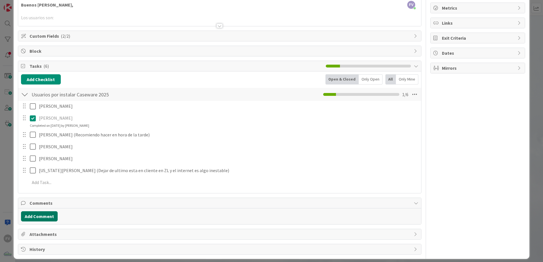
click at [45, 173] on button "Add Comment" at bounding box center [39, 216] width 37 height 10
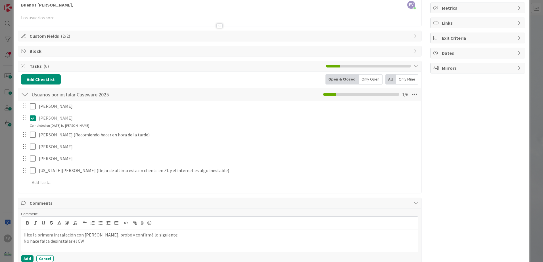
drag, startPoint x: 45, startPoint y: 218, endPoint x: 74, endPoint y: 241, distance: 36.9
click at [74, 173] on p "No hace falta desinstalar el CW" at bounding box center [220, 241] width 392 height 7
click at [81, 173] on p "No hace falta desinstalar el CW" at bounding box center [220, 241] width 392 height 7
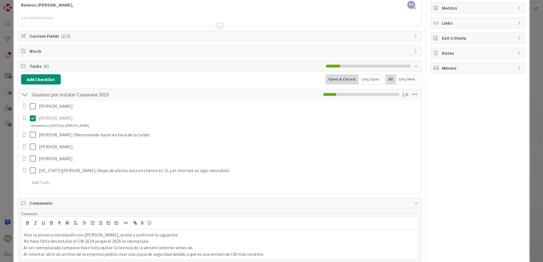
scroll to position [55, 0]
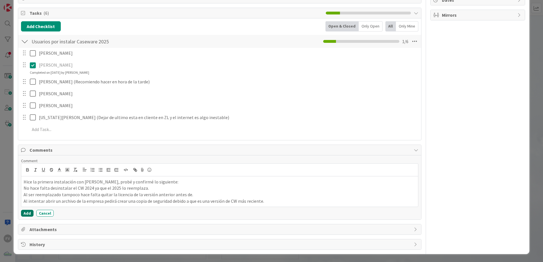
click at [24, 173] on button "Add" at bounding box center [27, 213] width 12 height 7
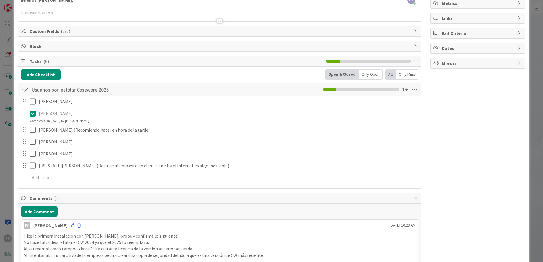
scroll to position [106, 0]
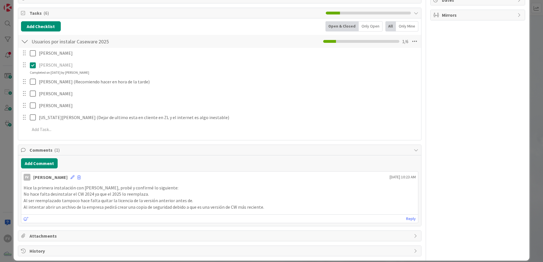
click at [70, 173] on div "FV [PERSON_NAME] [DATE] 10:23 AM" at bounding box center [219, 176] width 396 height 9
click at [70, 173] on icon at bounding box center [72, 177] width 4 height 4
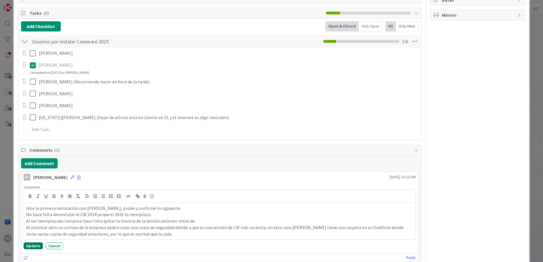
click at [36, 173] on button "Update" at bounding box center [33, 246] width 19 height 7
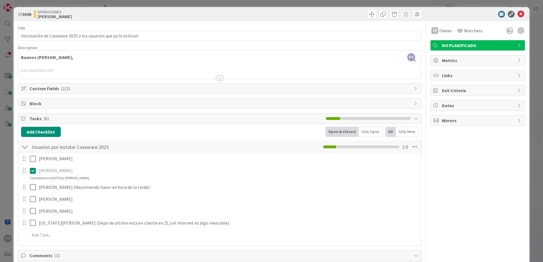
scroll to position [0, 0]
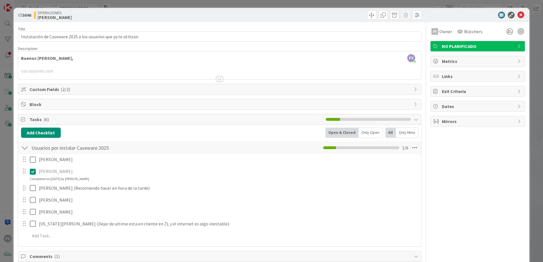
click at [170, 1] on div "ID 3646 OPERACIONES [PERSON_NAME] Title 62 / 128 Instalación de Caseware 2025 a…" at bounding box center [271, 131] width 543 height 262
